Goal: Task Accomplishment & Management: Manage account settings

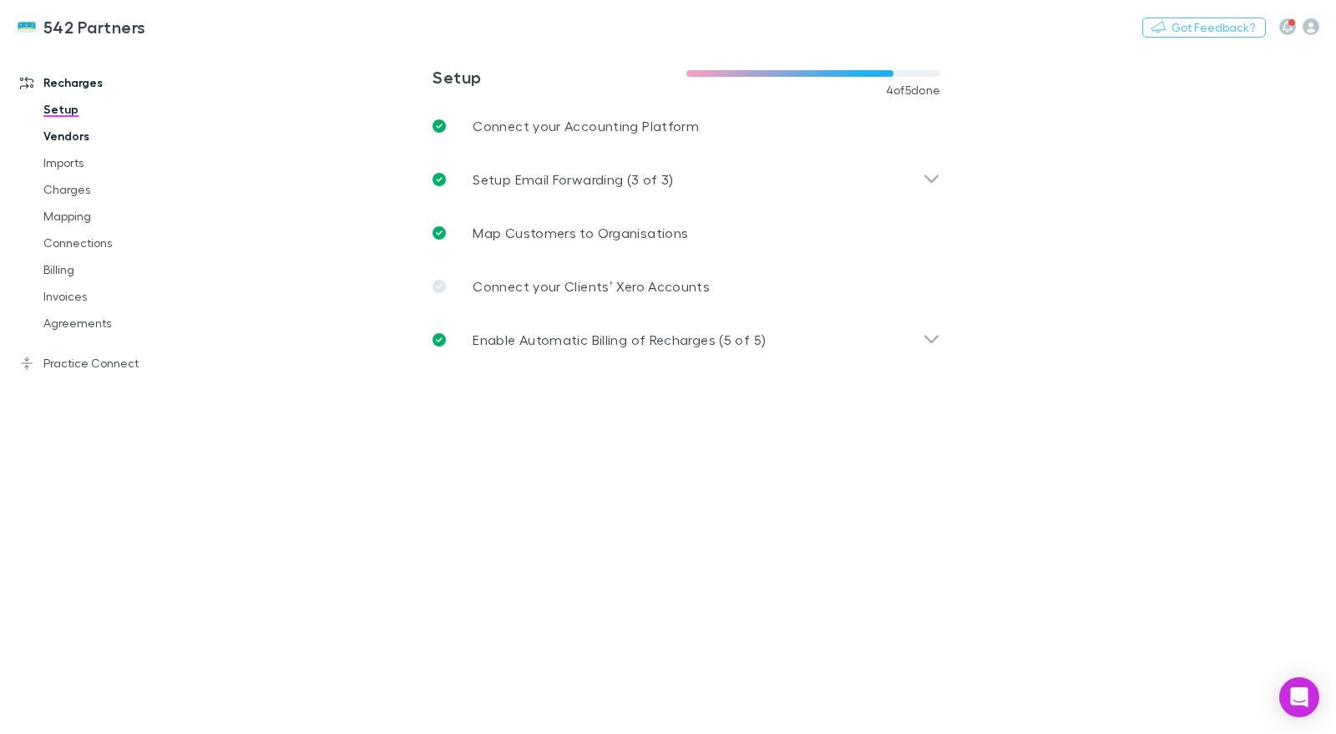
click at [68, 143] on link "Vendors" at bounding box center [124, 136] width 195 height 27
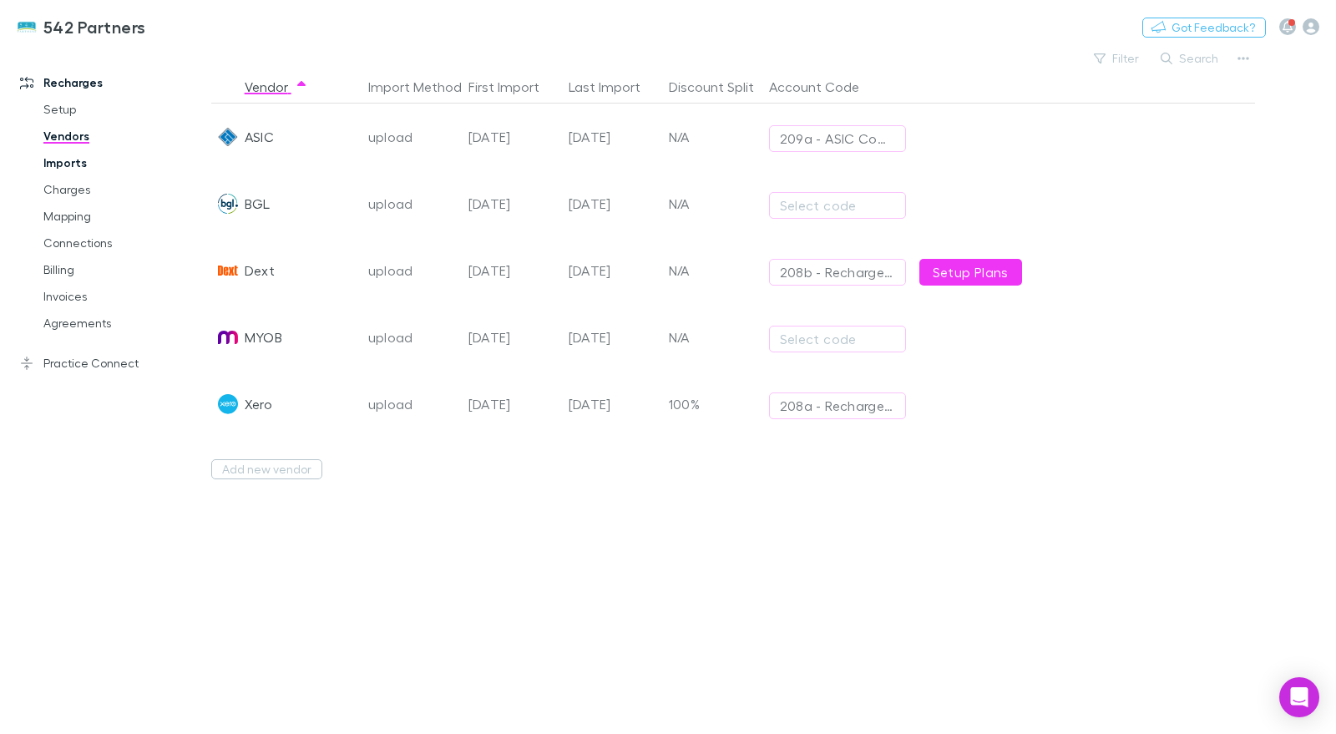
click at [69, 172] on link "Imports" at bounding box center [124, 162] width 195 height 27
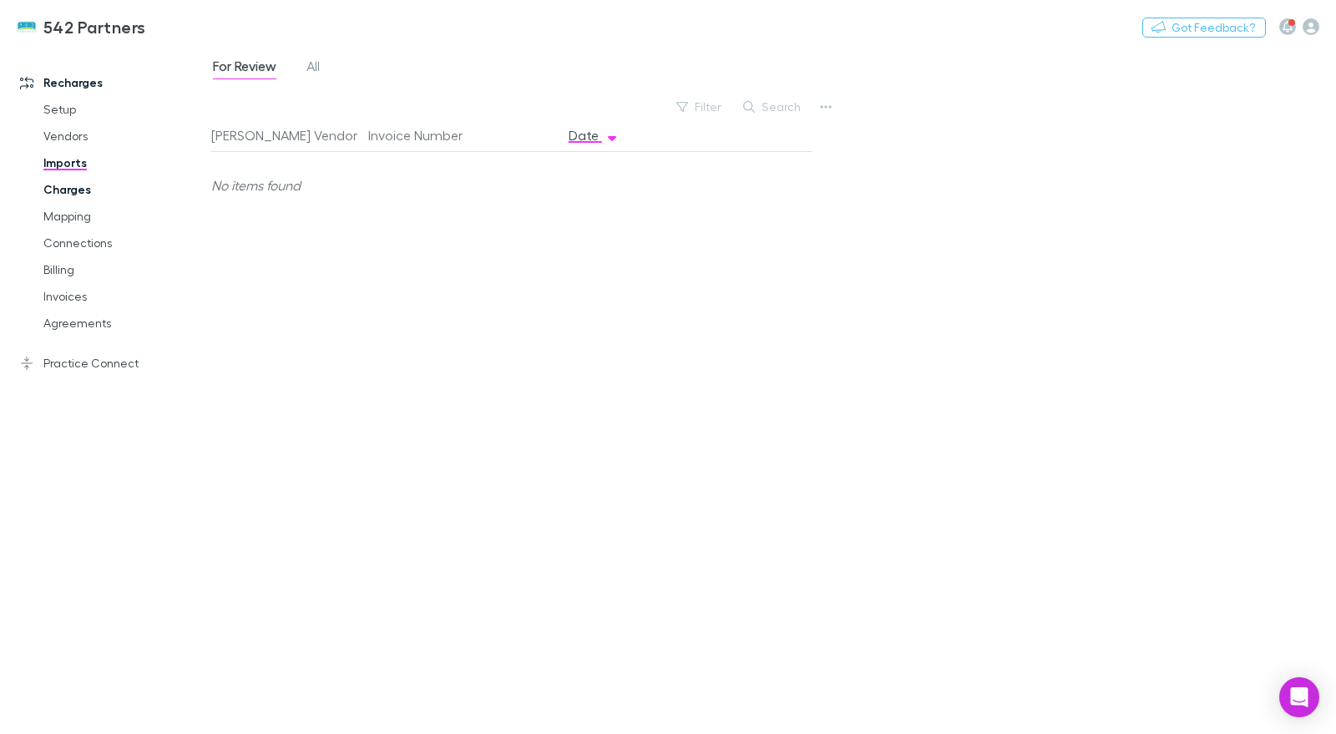
click at [70, 194] on link "Charges" at bounding box center [124, 189] width 195 height 27
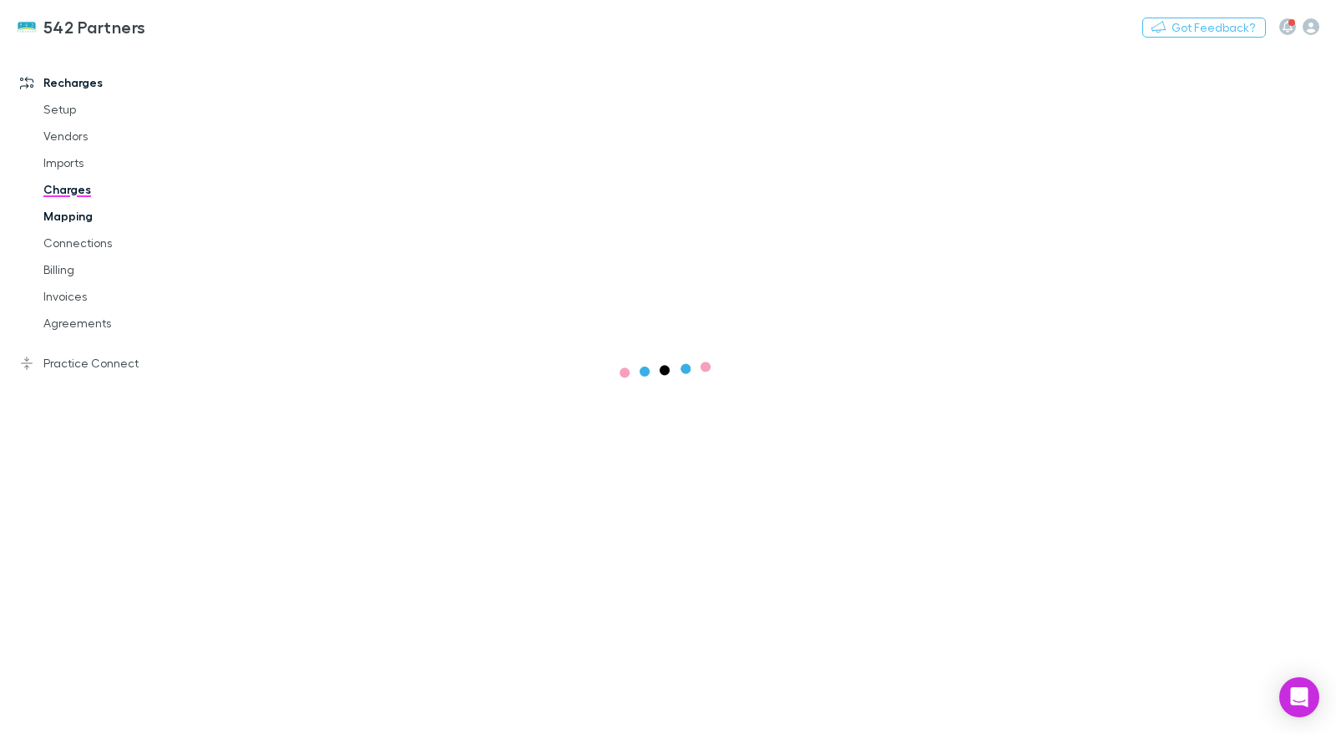
click at [68, 220] on link "Mapping" at bounding box center [124, 216] width 195 height 27
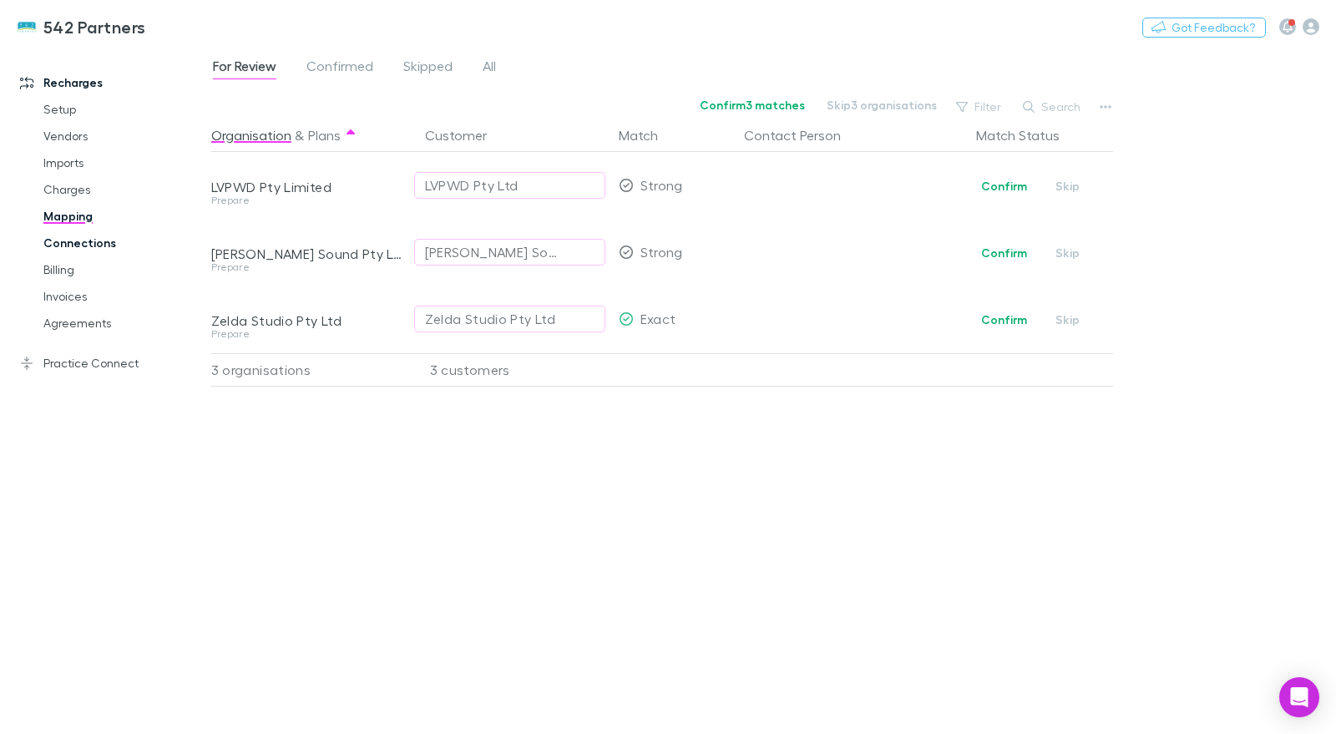
click at [73, 248] on link "Connections" at bounding box center [124, 243] width 195 height 27
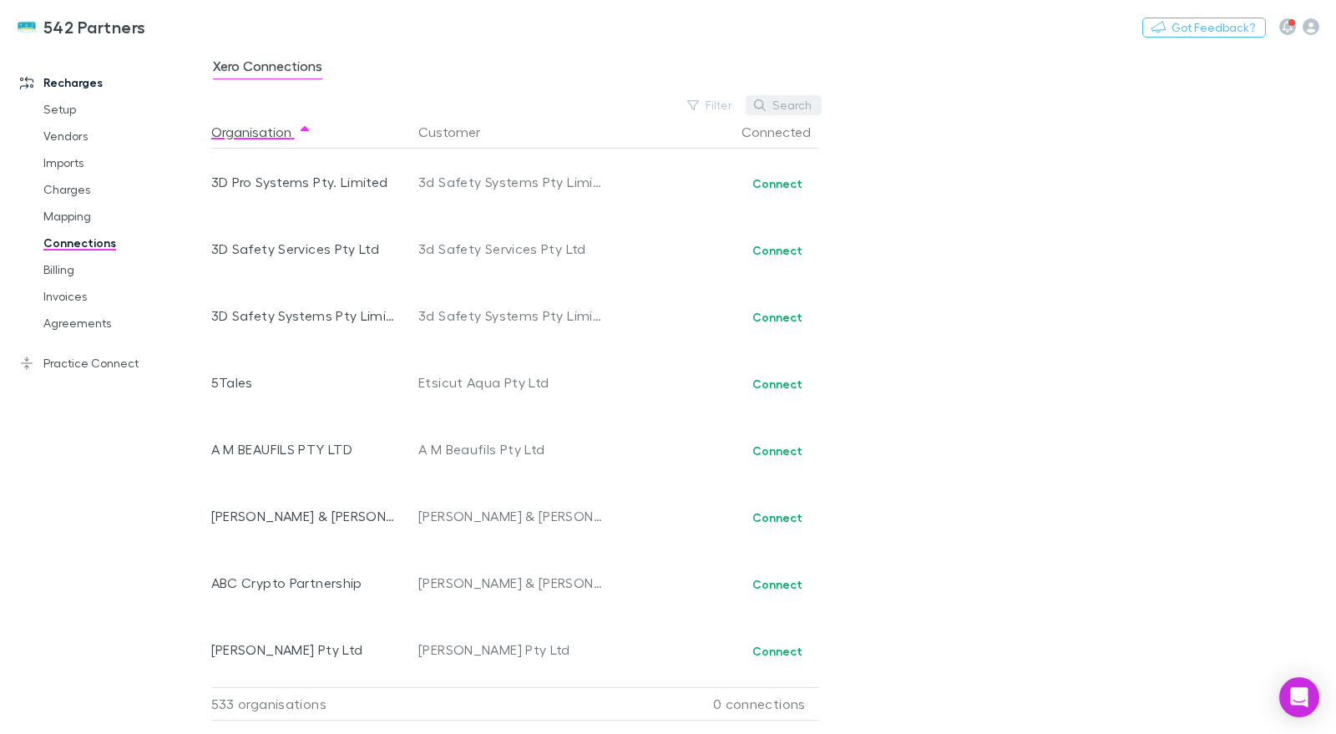
click at [778, 105] on button "Search" at bounding box center [784, 105] width 76 height 20
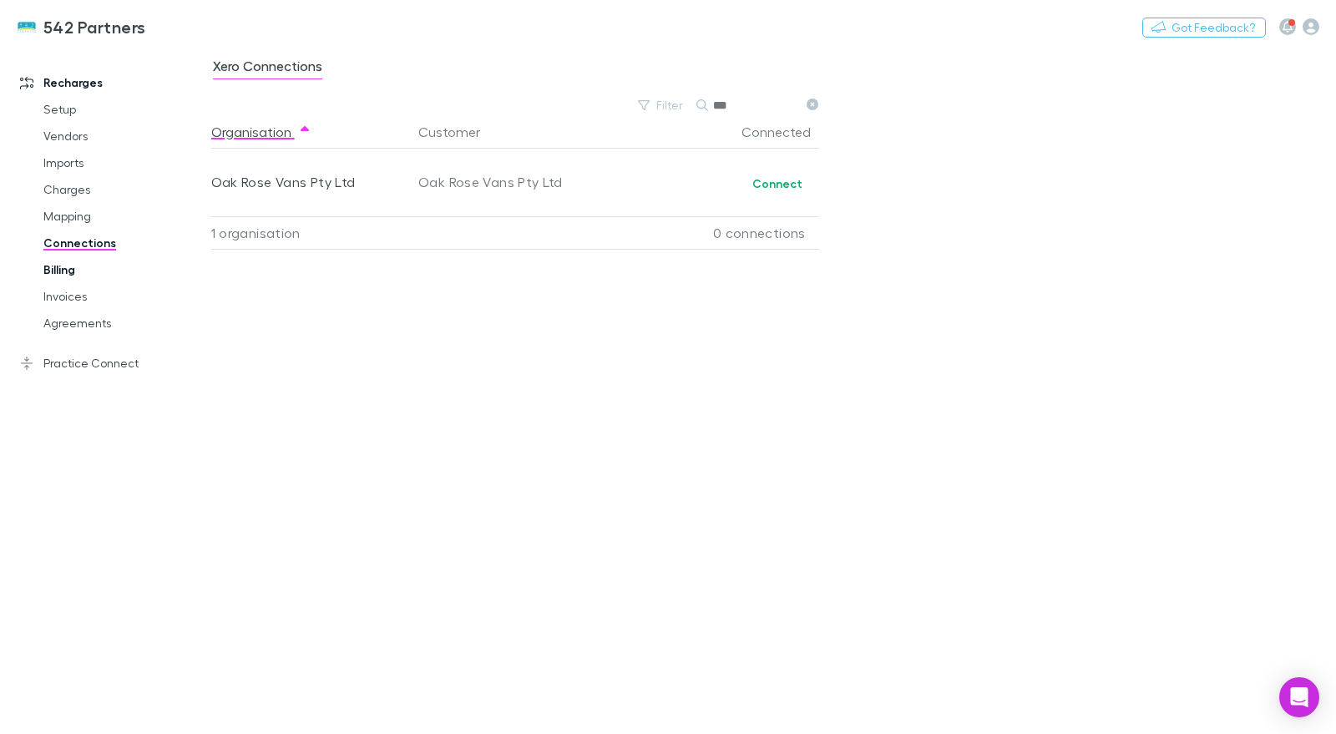
type input "***"
click at [96, 273] on link "Billing" at bounding box center [124, 269] width 195 height 27
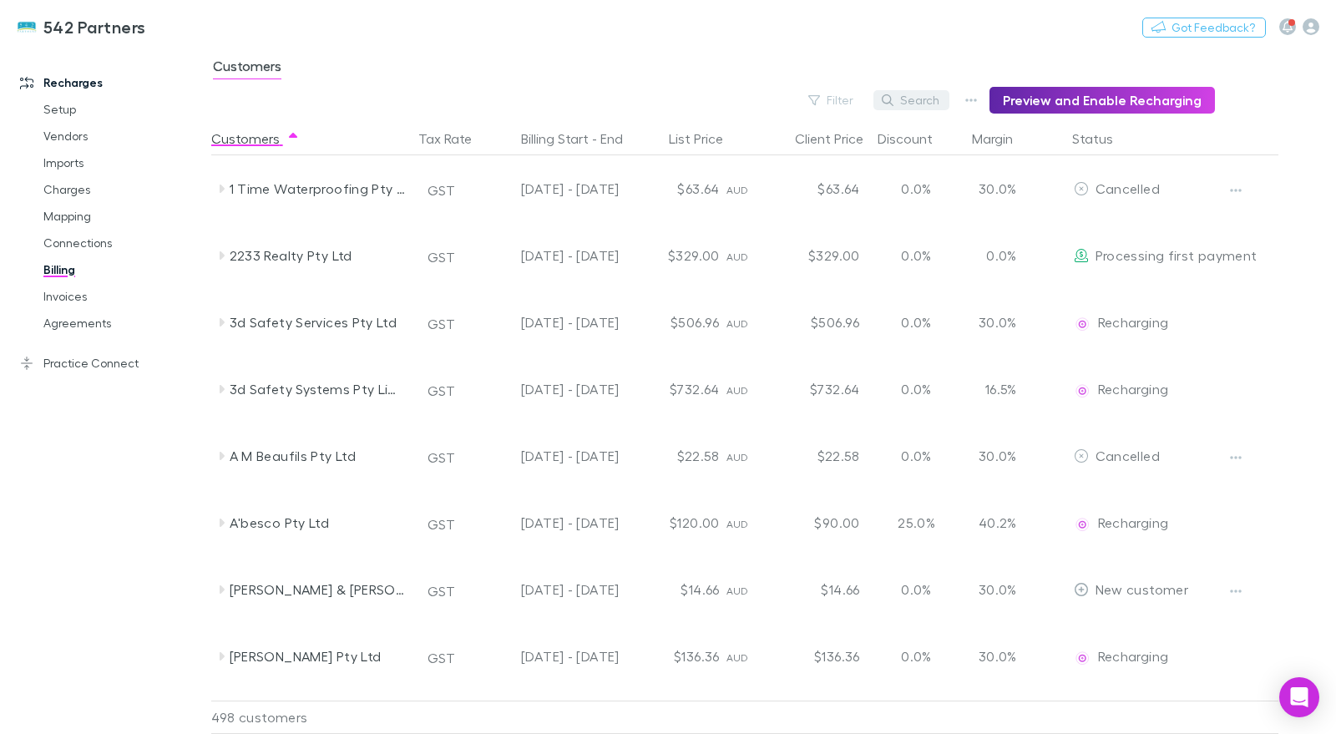
click at [919, 93] on button "Search" at bounding box center [911, 100] width 76 height 20
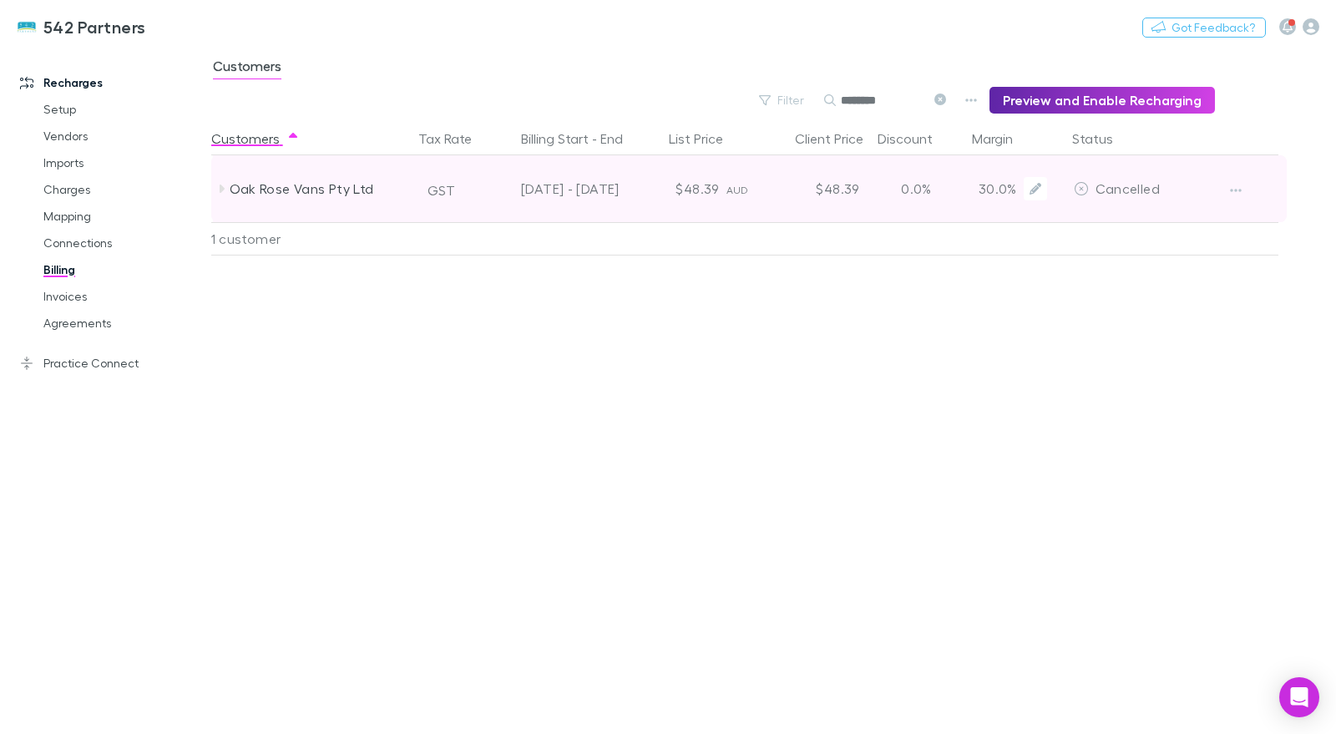
type input "********"
click at [225, 198] on div "Oak Rose Vans Pty Ltd" at bounding box center [313, 188] width 200 height 67
click at [1233, 195] on icon "button" at bounding box center [1236, 190] width 12 height 13
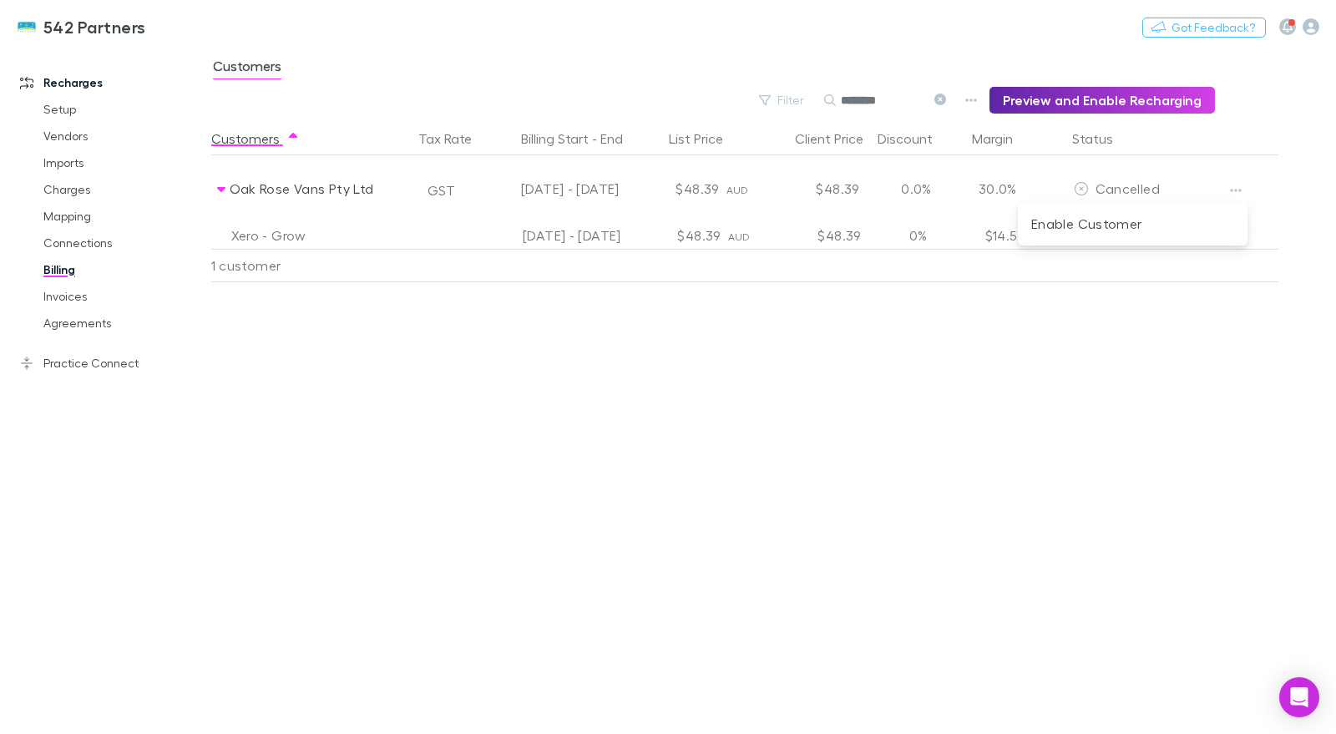
click at [755, 410] on div at bounding box center [668, 367] width 1336 height 734
click at [97, 326] on link "Agreements" at bounding box center [124, 323] width 195 height 27
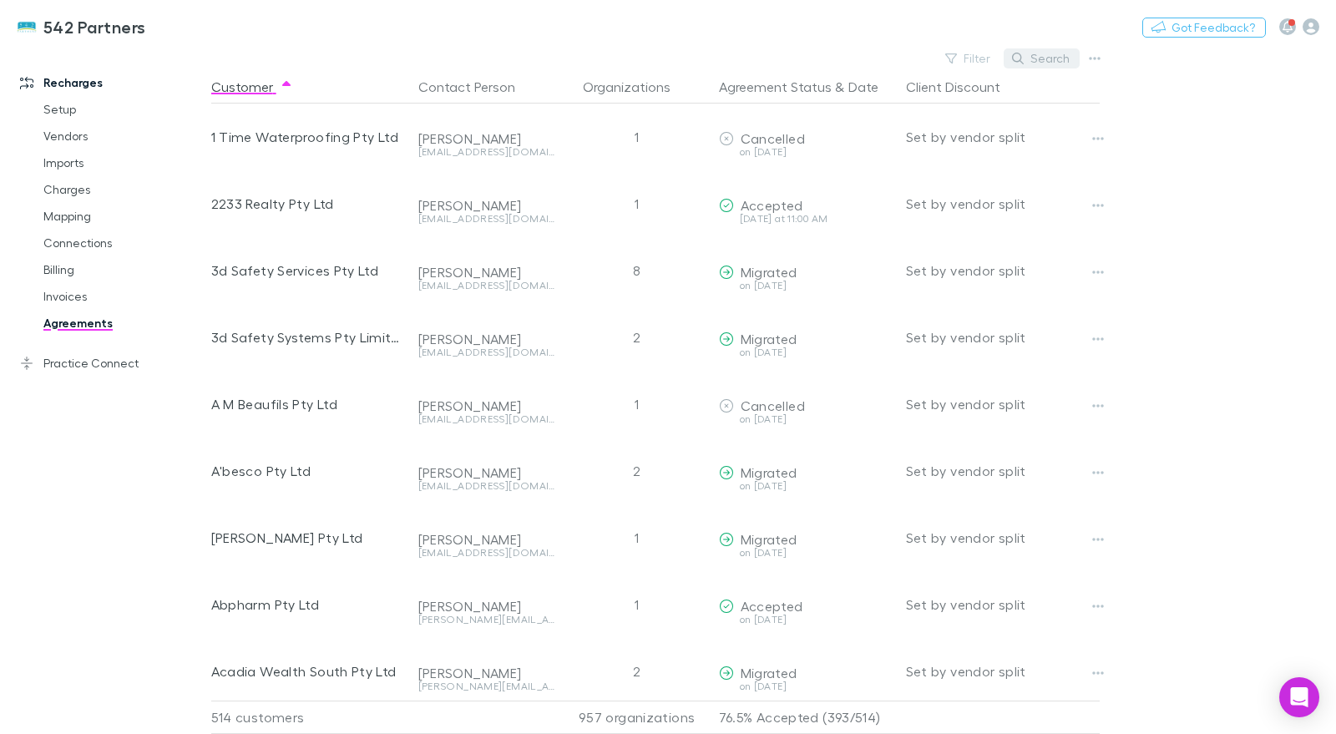
click at [1050, 59] on button "Search" at bounding box center [1042, 58] width 76 height 20
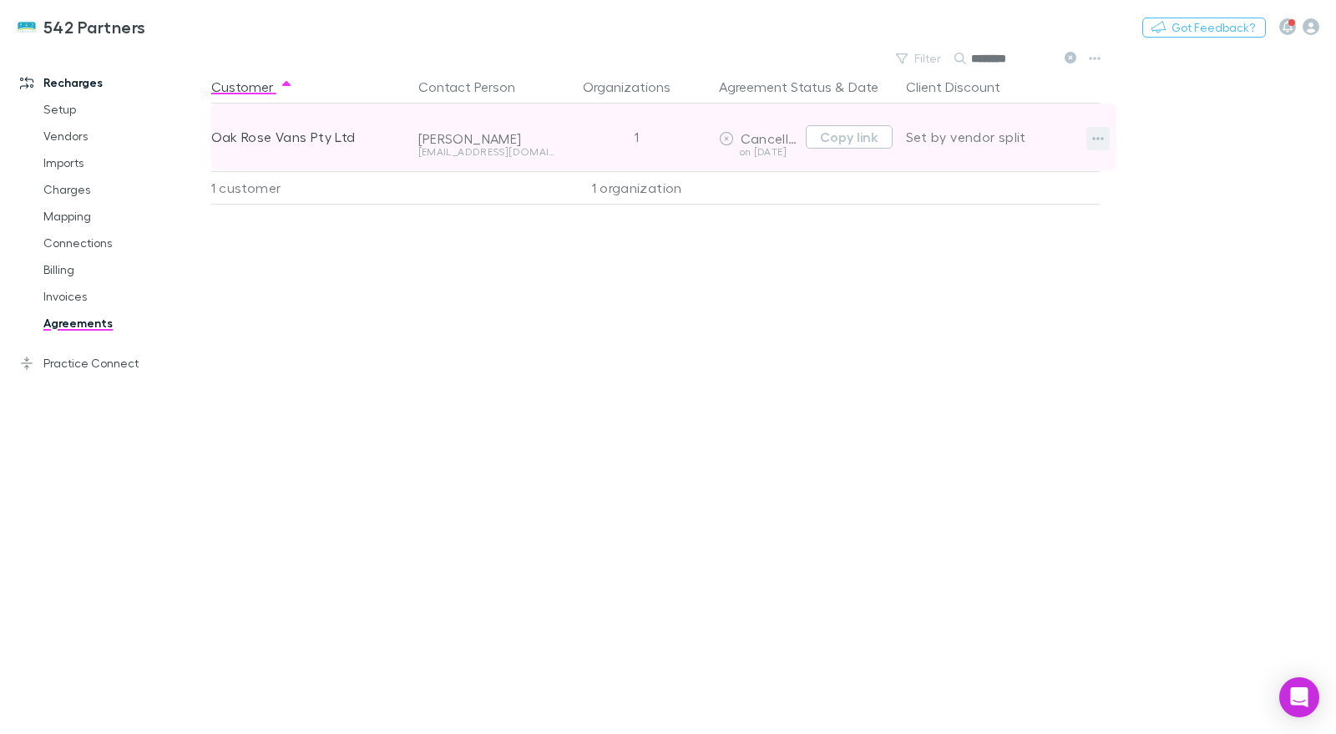
type input "********"
click at [1095, 139] on icon "button" at bounding box center [1098, 138] width 12 height 13
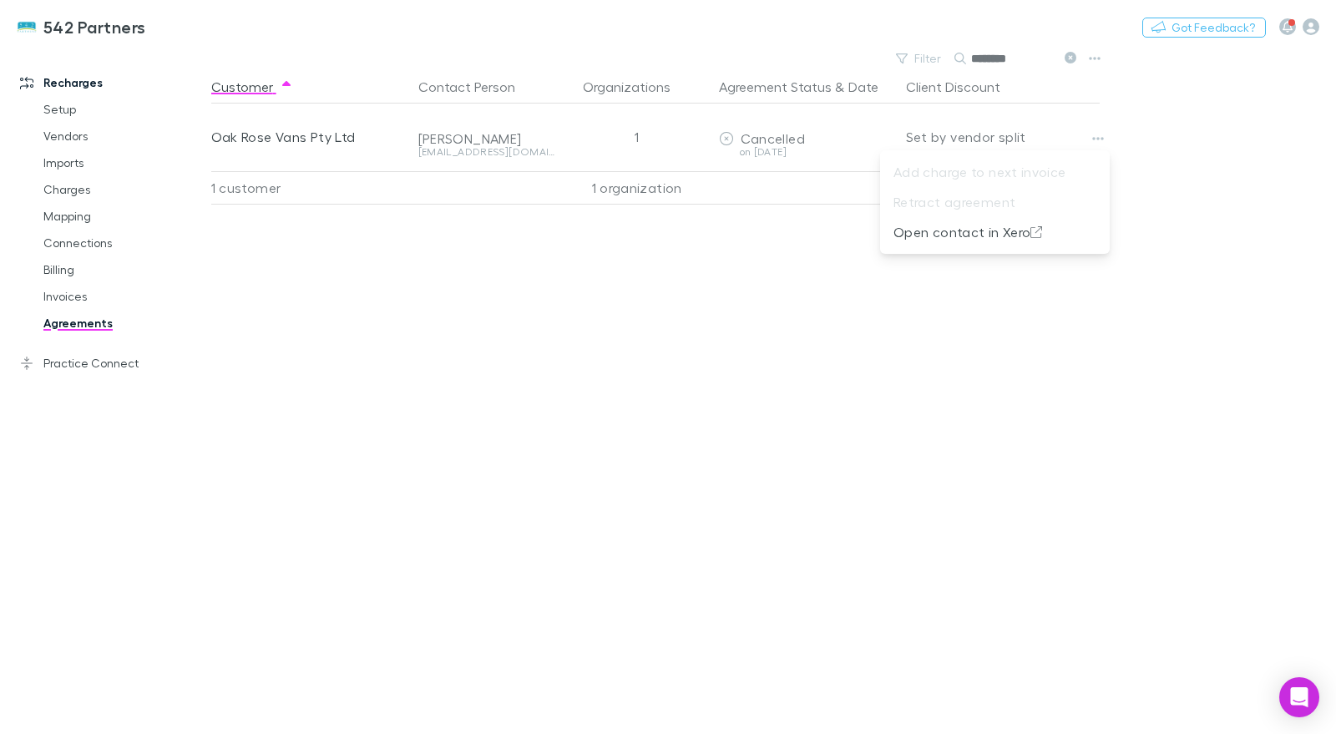
click at [821, 338] on div at bounding box center [668, 367] width 1336 height 734
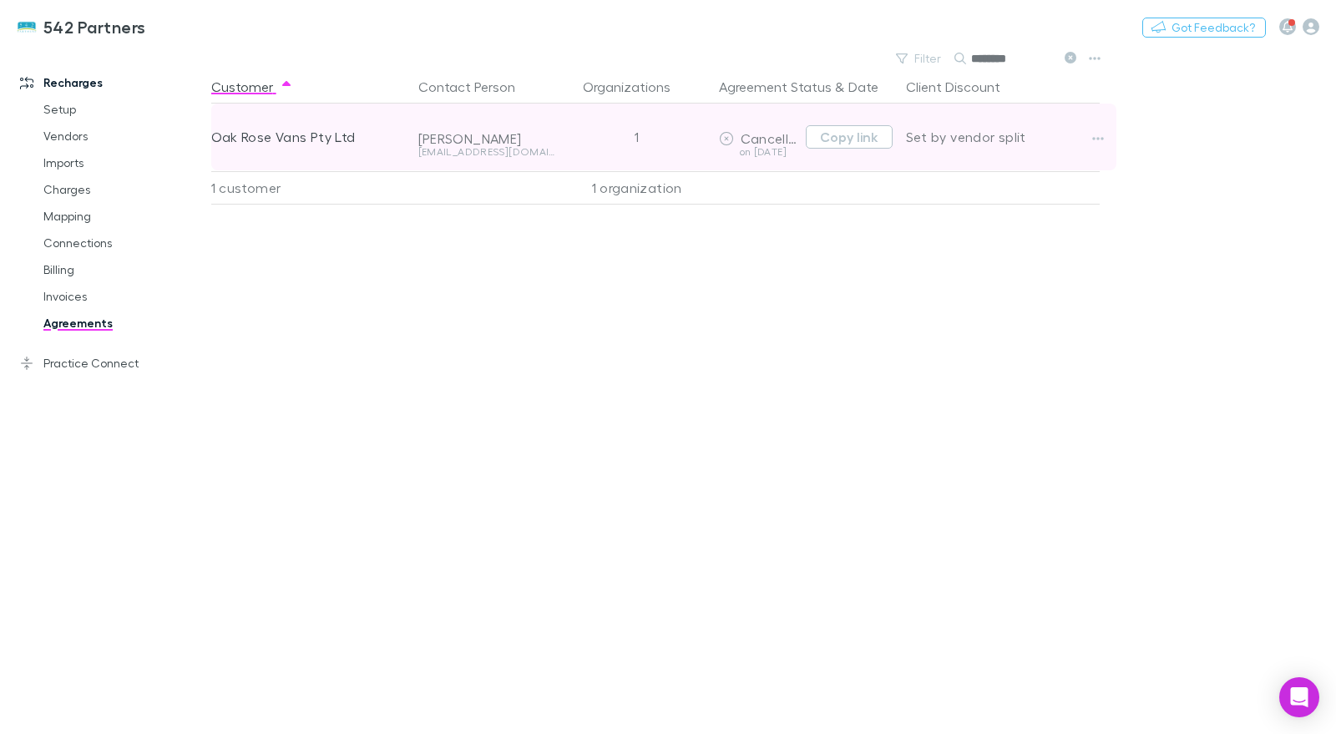
click at [722, 138] on icon at bounding box center [726, 138] width 15 height 13
